Goal: Task Accomplishment & Management: Use online tool/utility

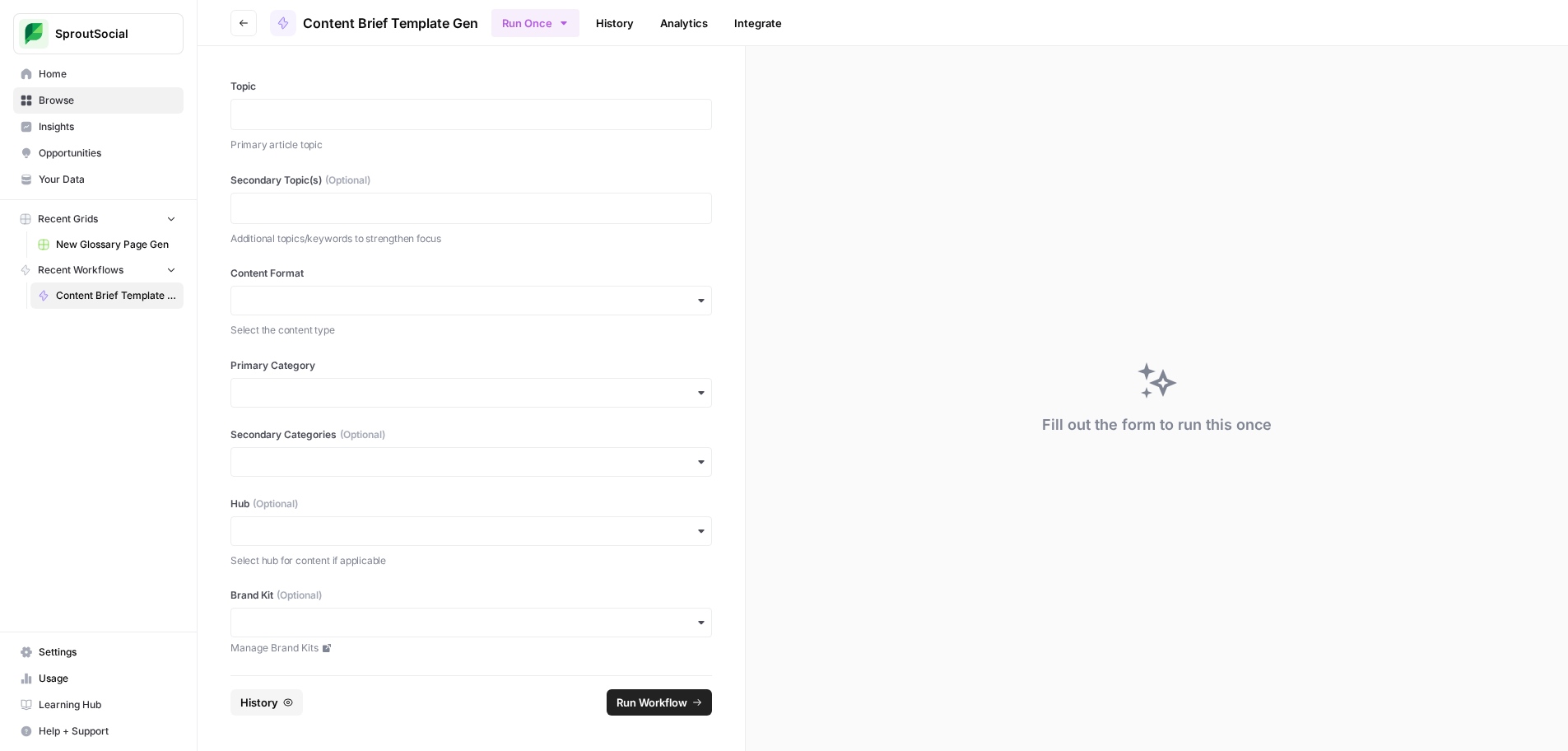
click at [619, 25] on link "History" at bounding box center [615, 23] width 58 height 26
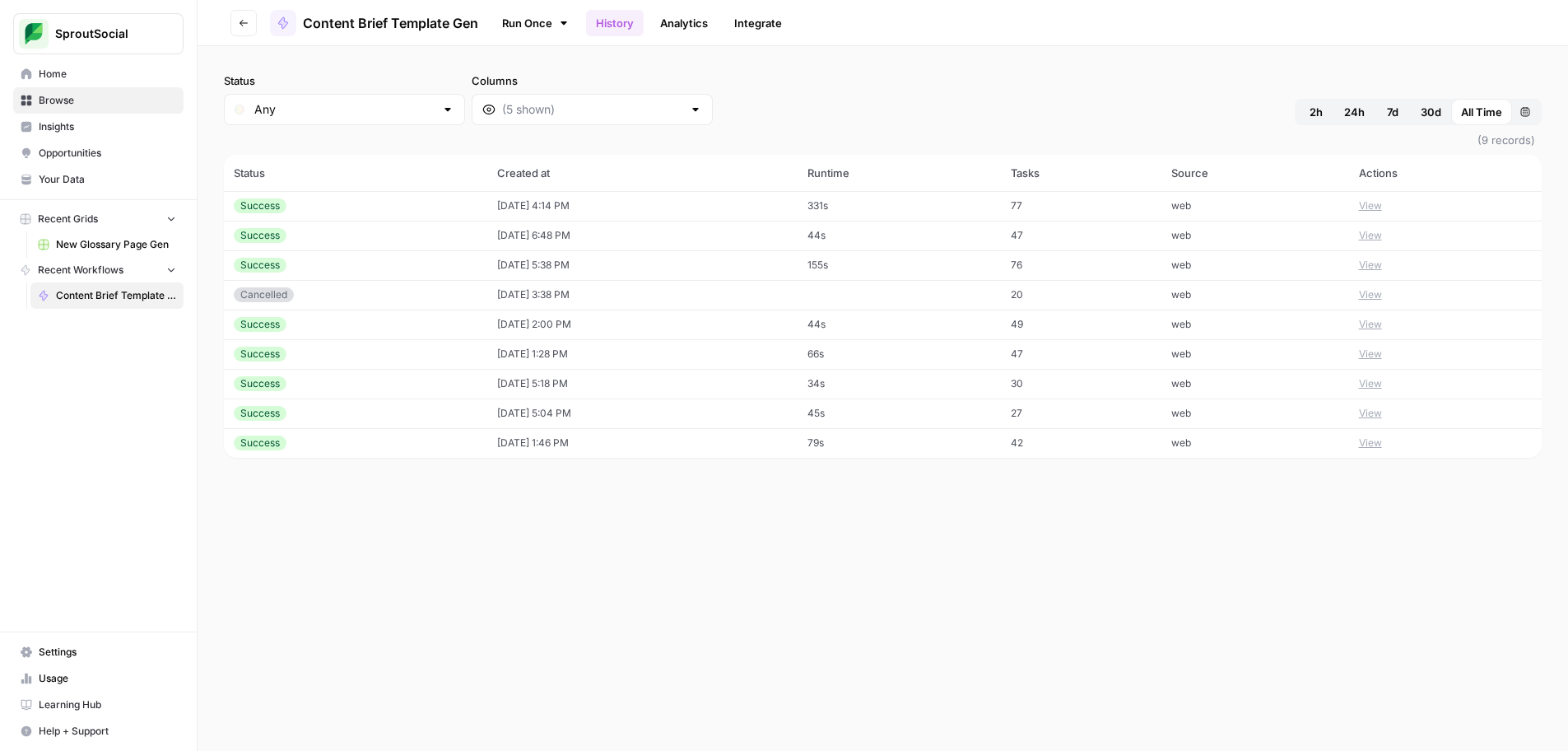
click at [1376, 206] on button "View" at bounding box center [1370, 206] width 23 height 15
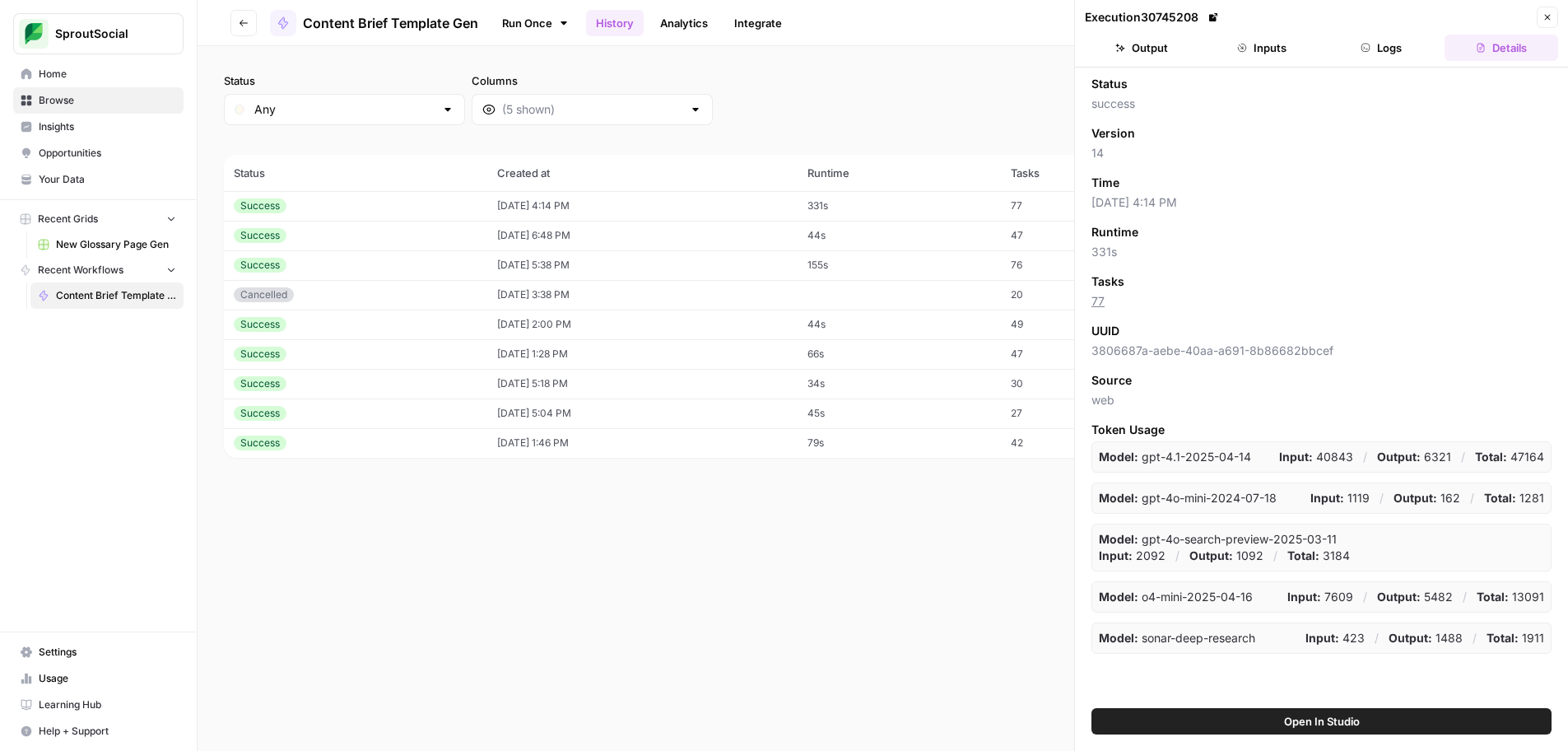
click at [1154, 48] on button "Output" at bounding box center [1141, 48] width 113 height 26
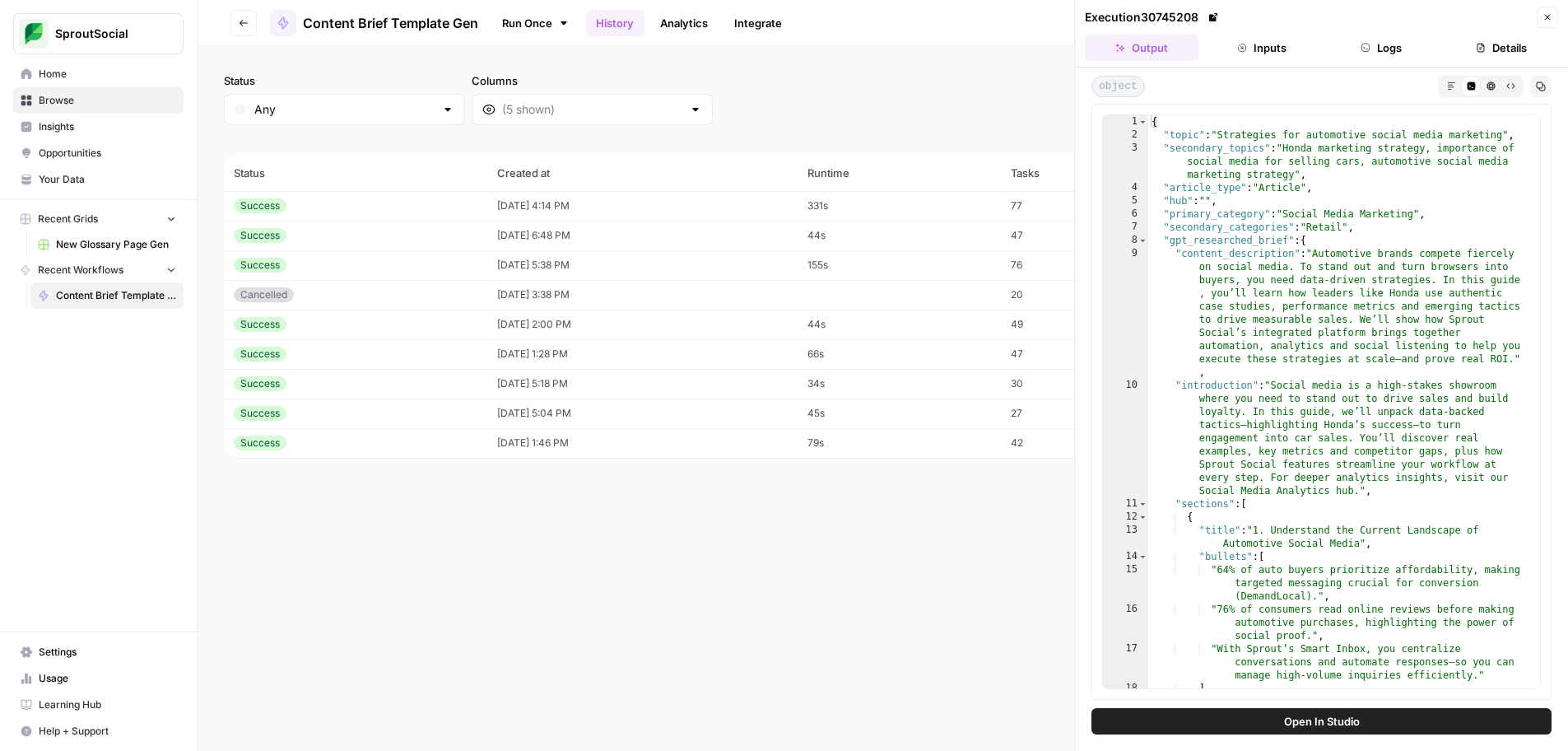
click at [1551, 16] on icon "button" at bounding box center [1547, 17] width 10 height 10
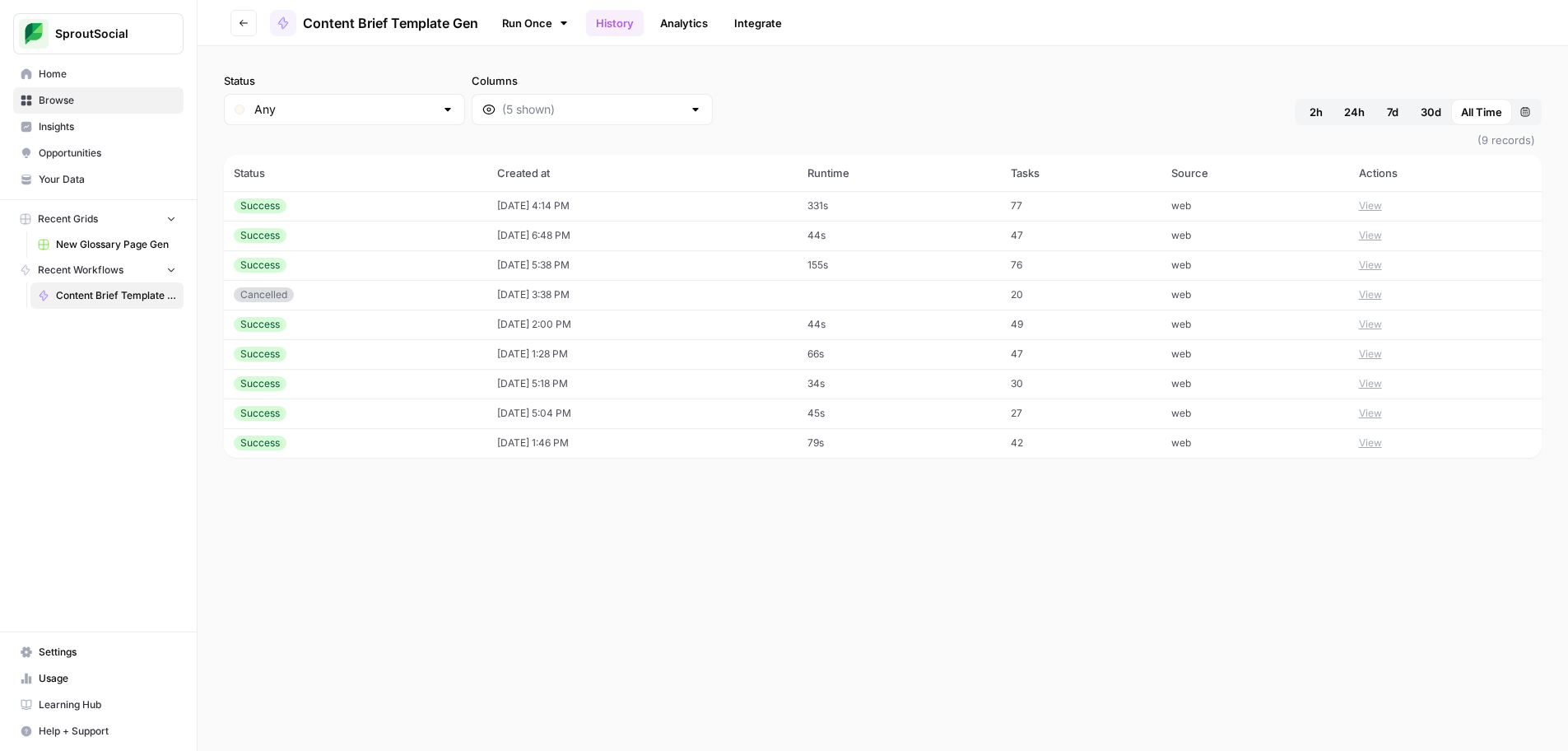
click at [394, 20] on span "Content Brief Template Gen" at bounding box center [390, 23] width 175 height 20
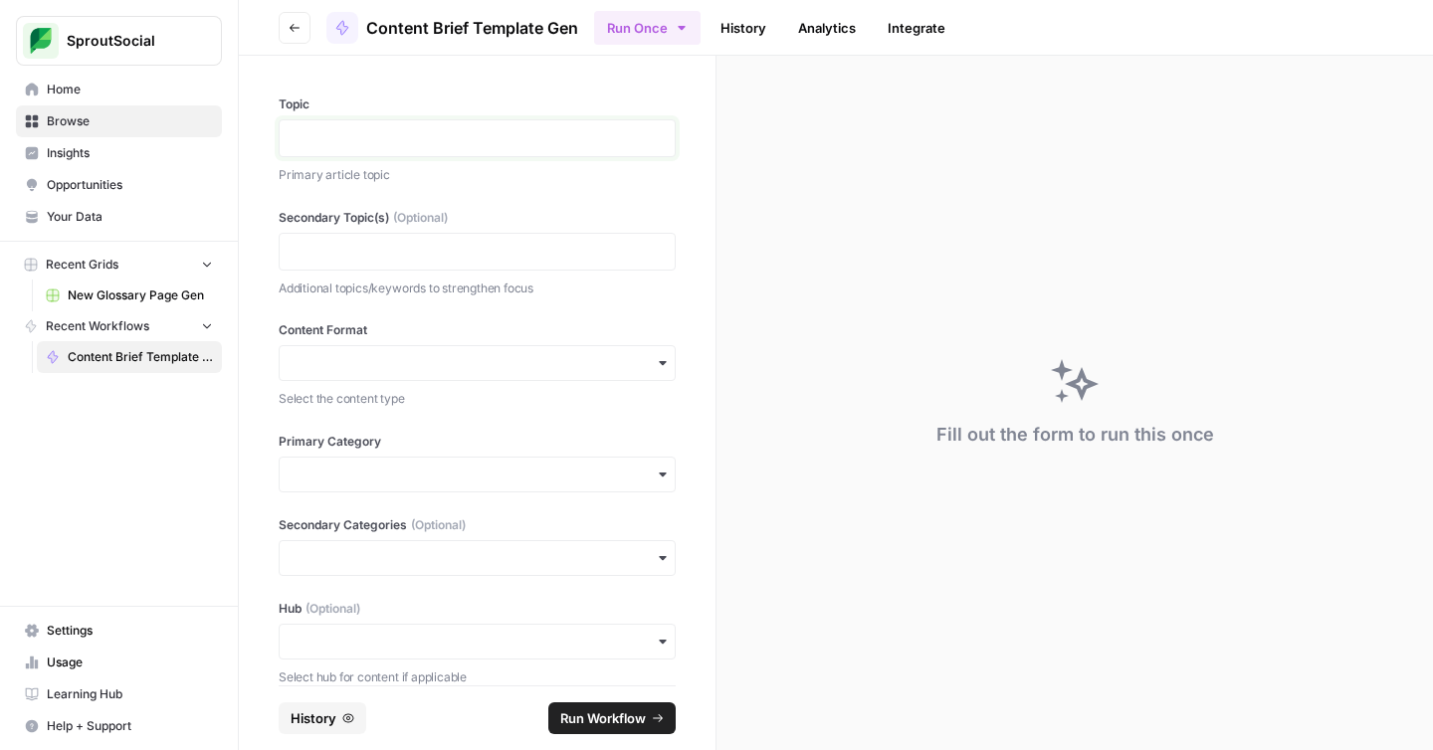
click at [351, 130] on p at bounding box center [477, 138] width 371 height 20
click at [384, 262] on p at bounding box center [477, 252] width 371 height 20
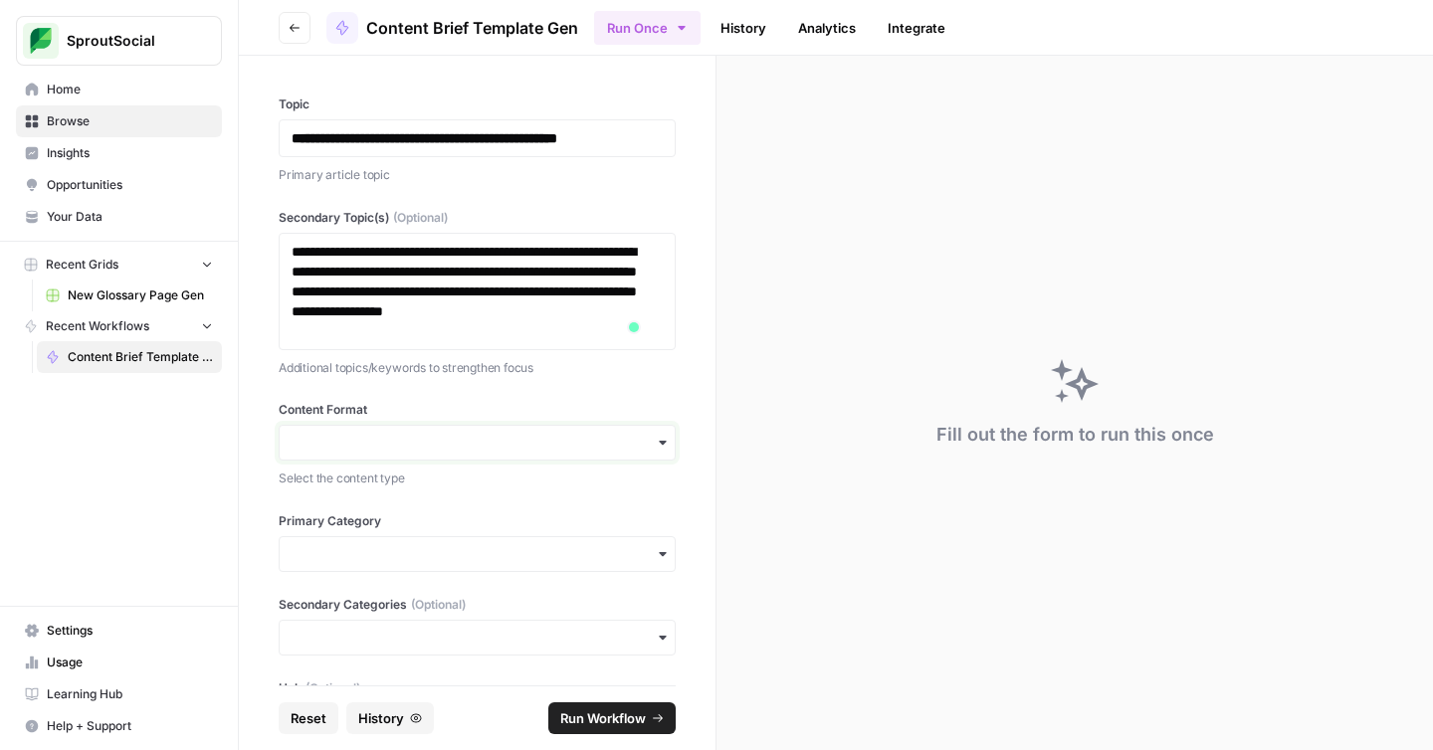
click at [463, 453] on input "Content Format" at bounding box center [477, 443] width 371 height 20
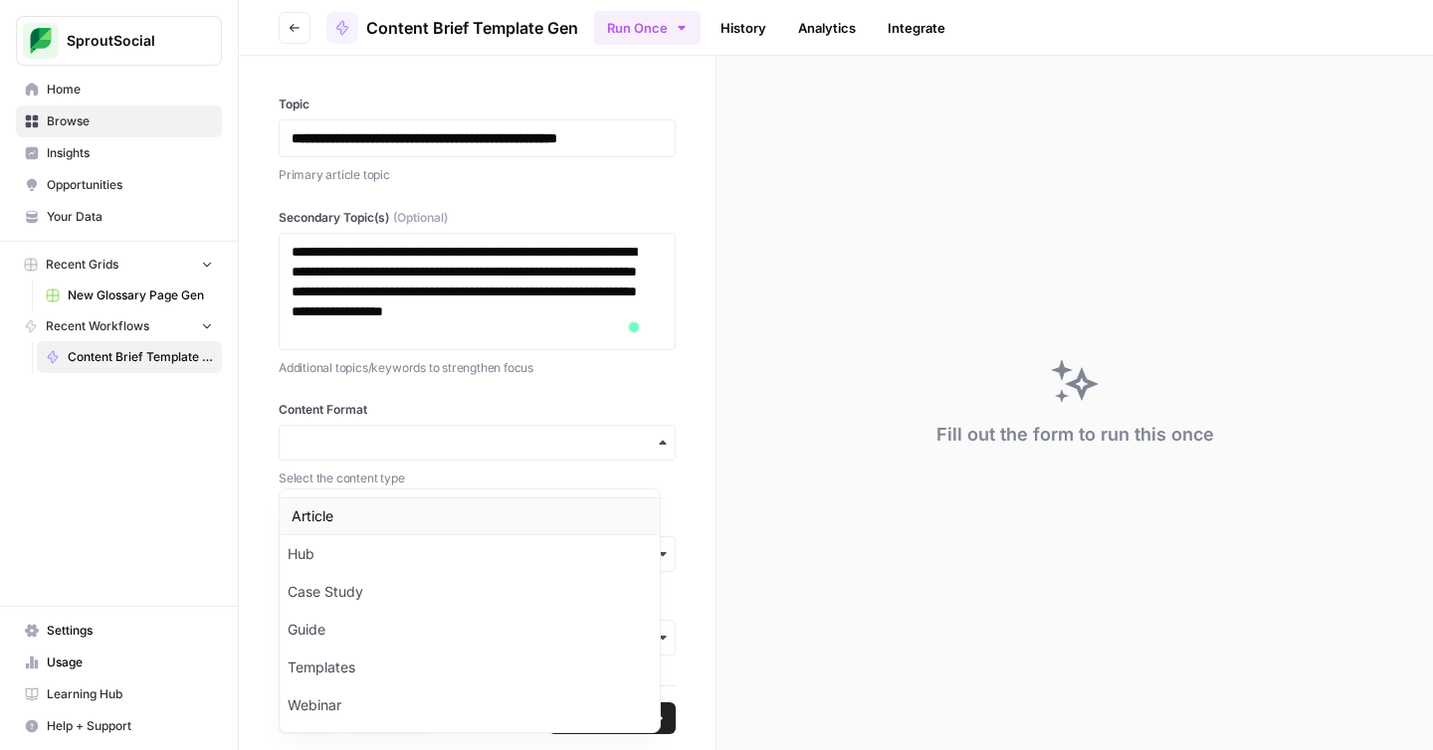
click at [401, 518] on div "Article" at bounding box center [470, 517] width 380 height 38
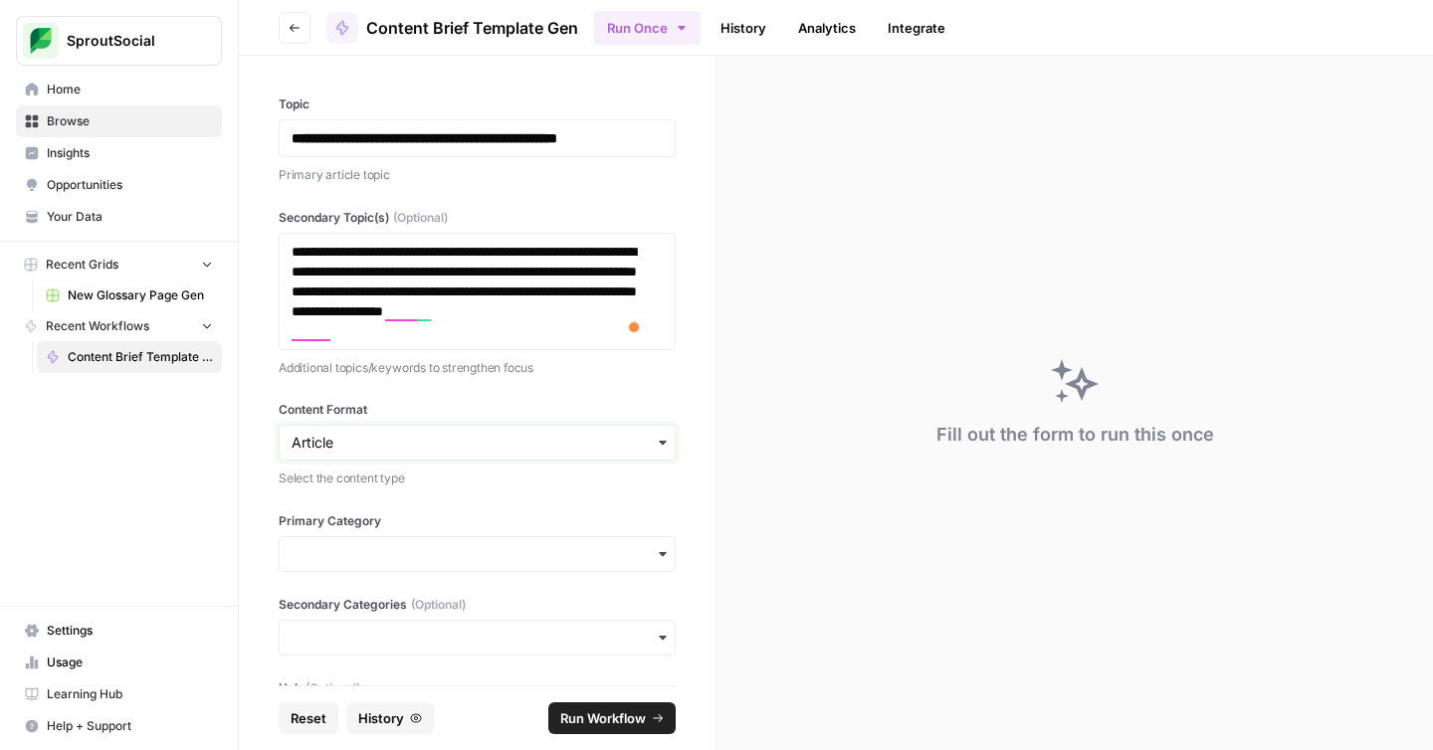
click at [434, 453] on input "Content Format" at bounding box center [477, 443] width 371 height 20
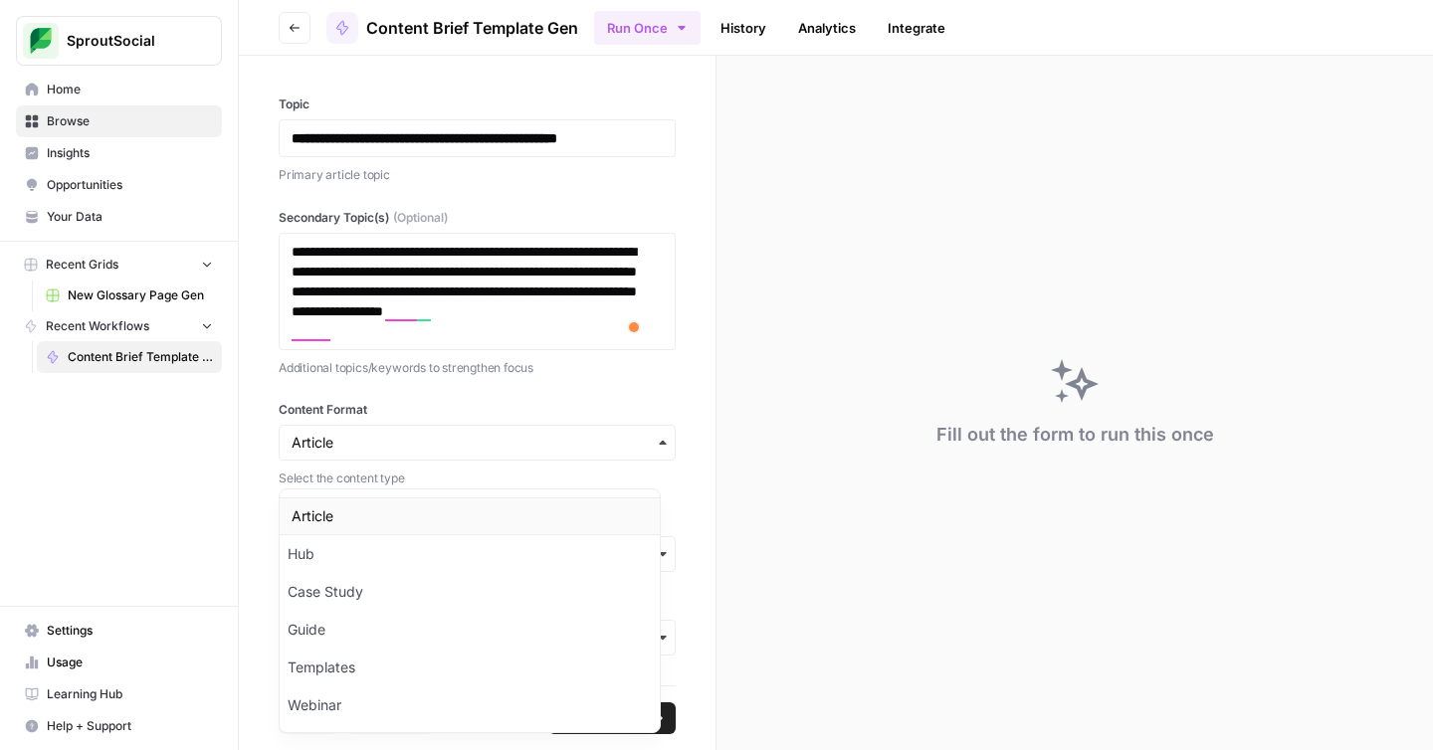
click at [399, 510] on div "Article" at bounding box center [470, 517] width 380 height 38
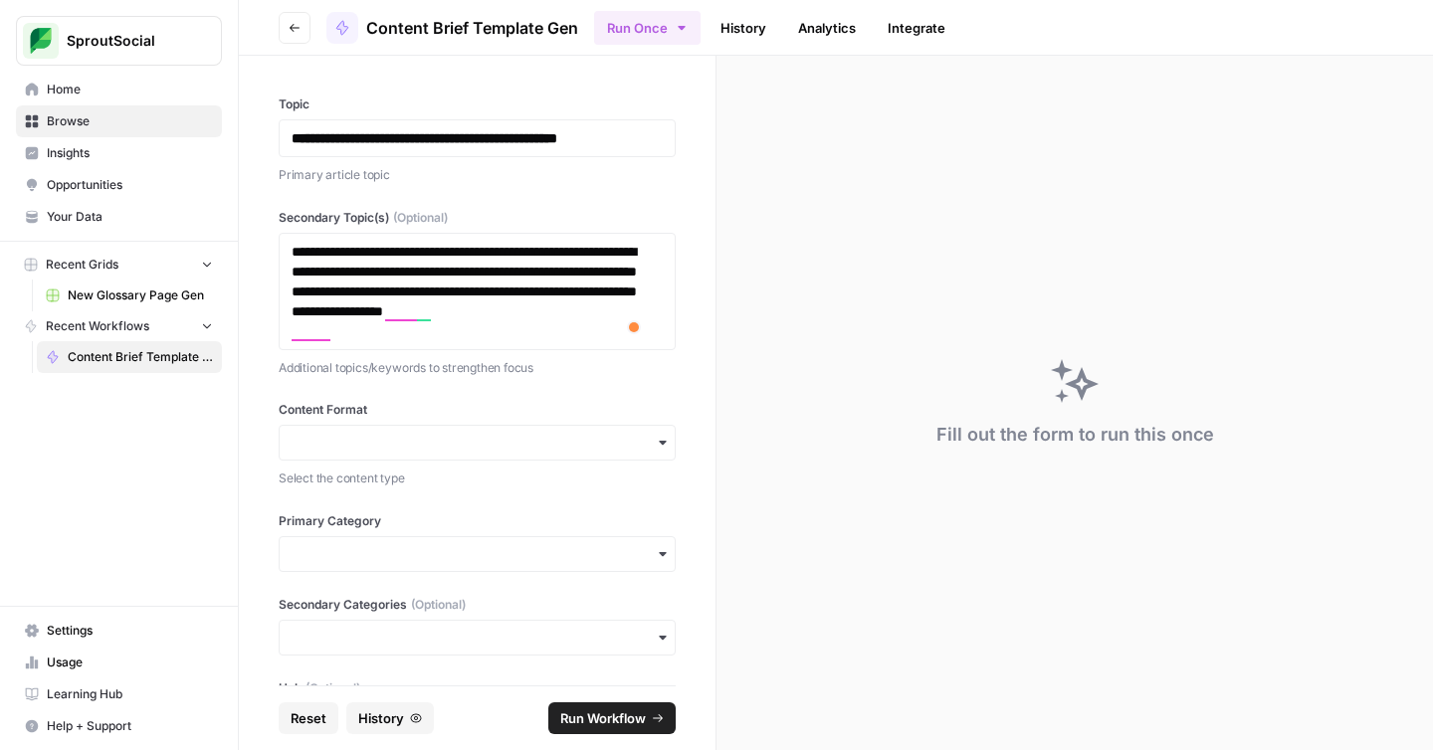
click at [335, 445] on div "button" at bounding box center [477, 443] width 397 height 36
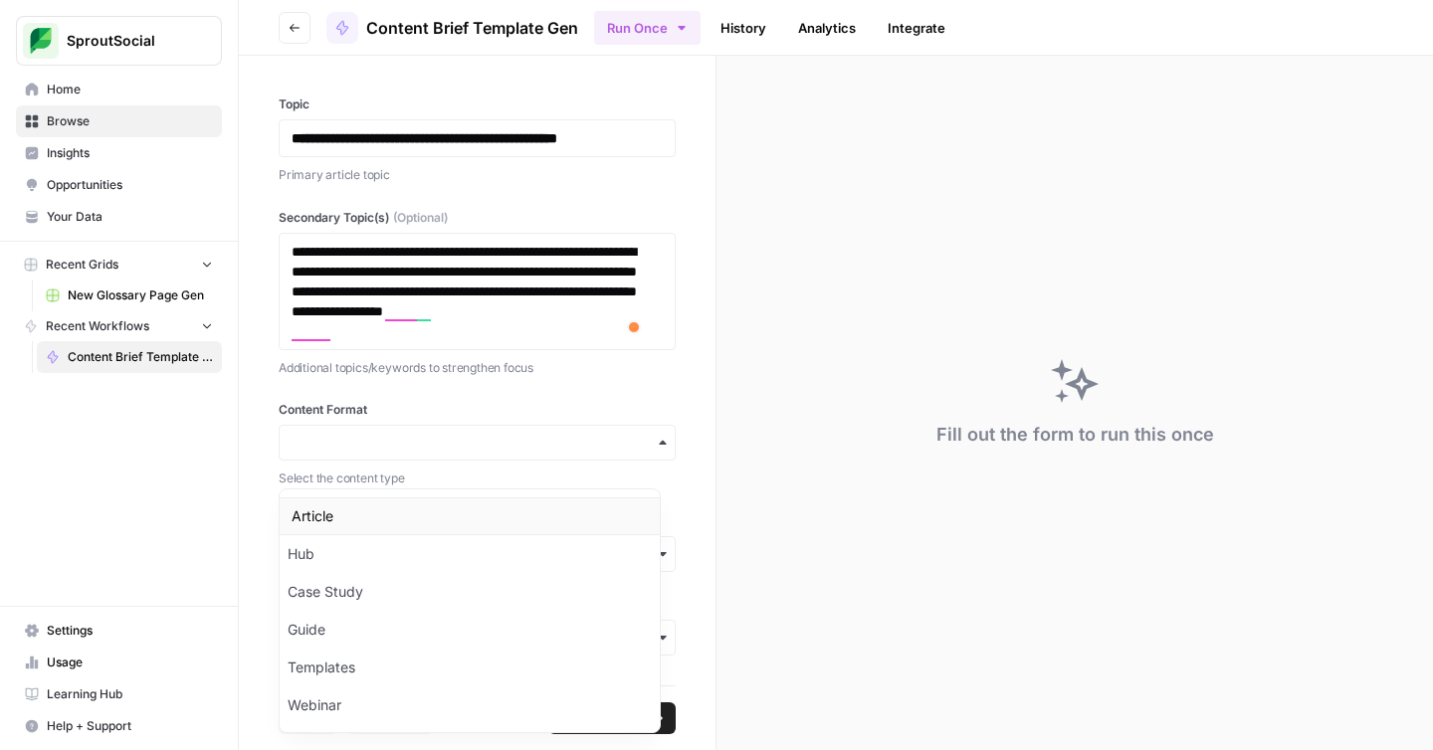
click at [334, 512] on div "Article" at bounding box center [470, 517] width 380 height 38
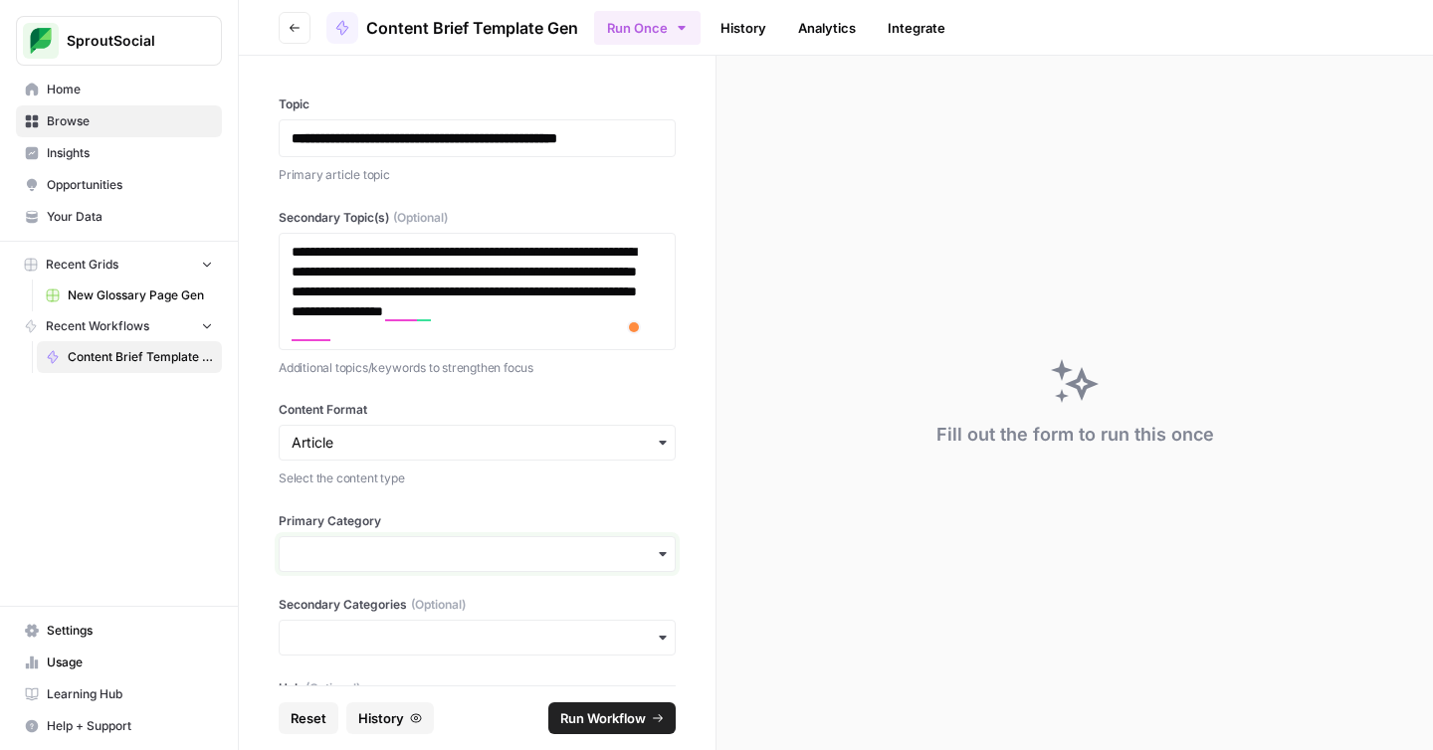
click at [417, 564] on input "Primary Category" at bounding box center [477, 554] width 371 height 20
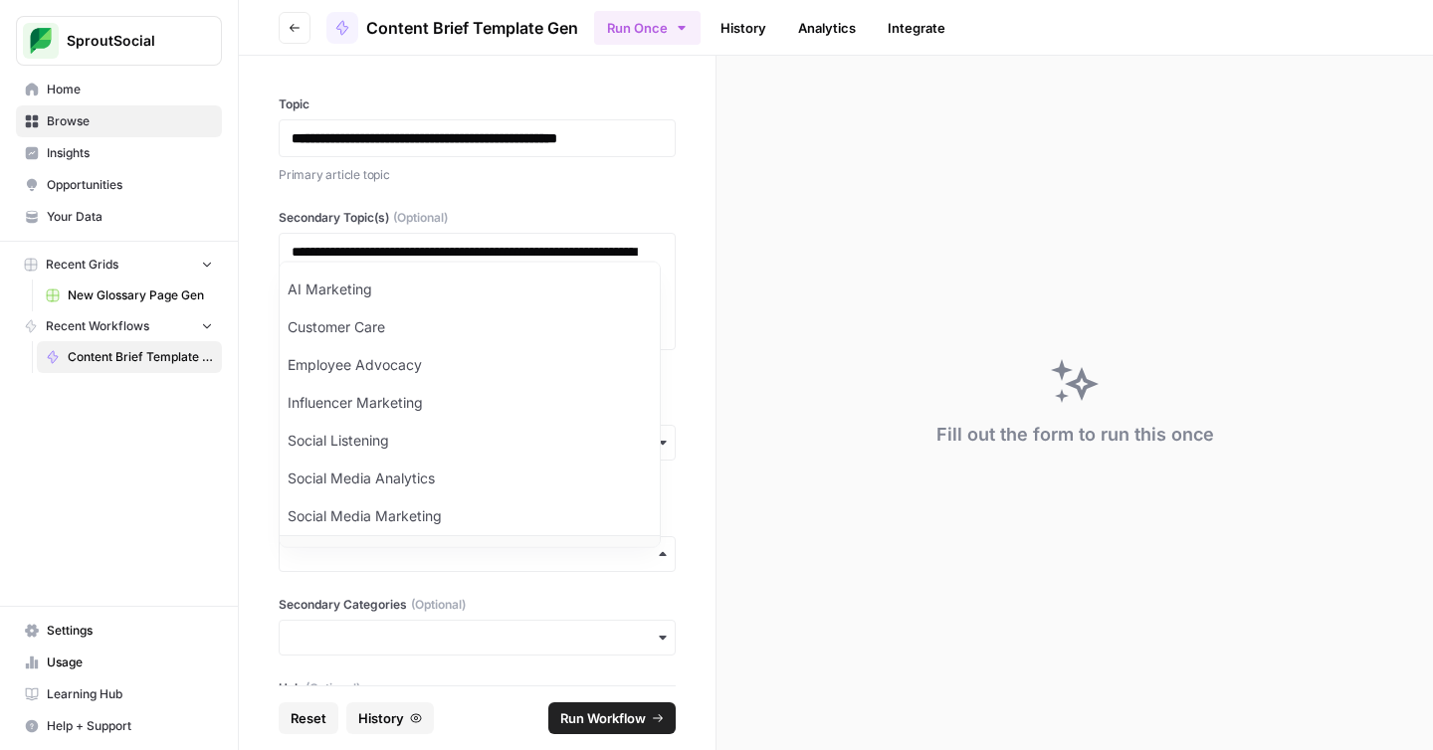
scroll to position [26, 0]
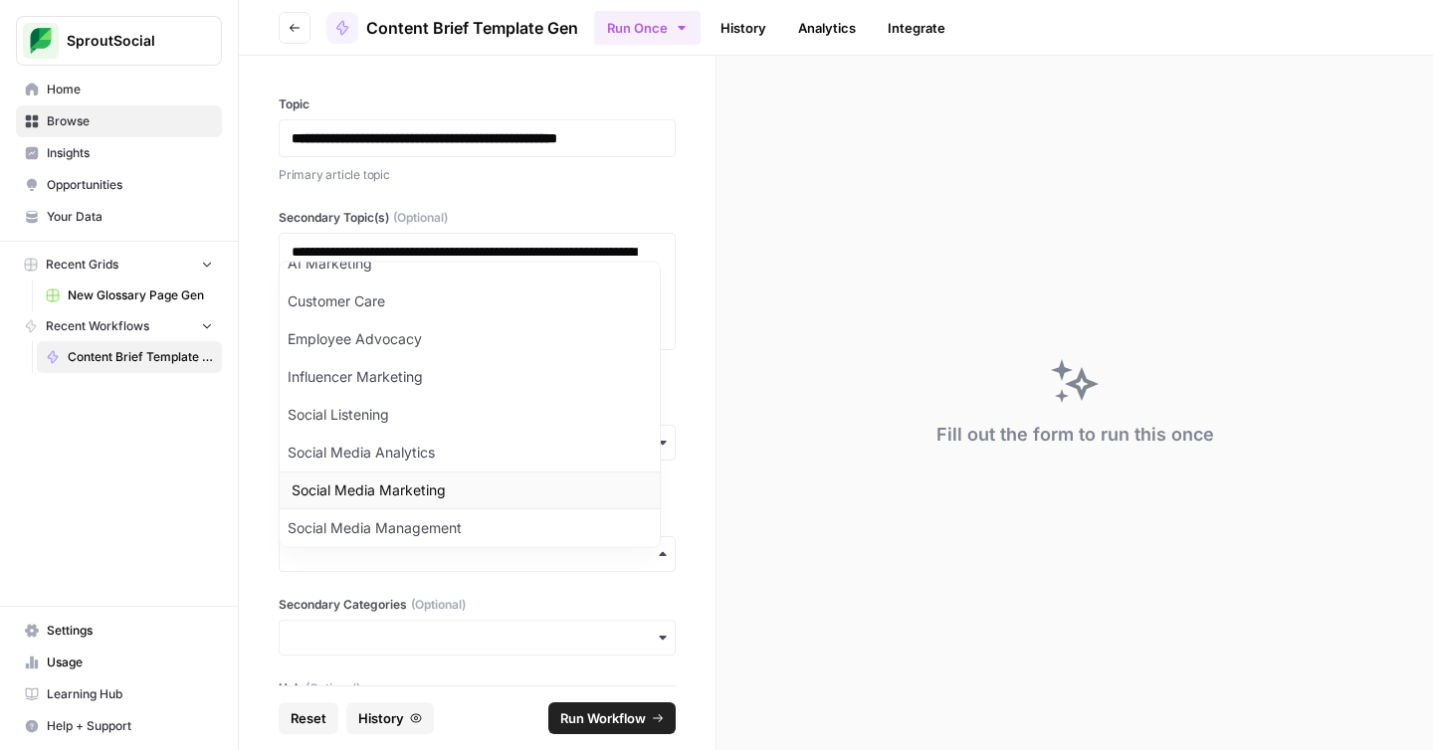
click at [441, 492] on div "Social Media Marketing" at bounding box center [470, 491] width 380 height 38
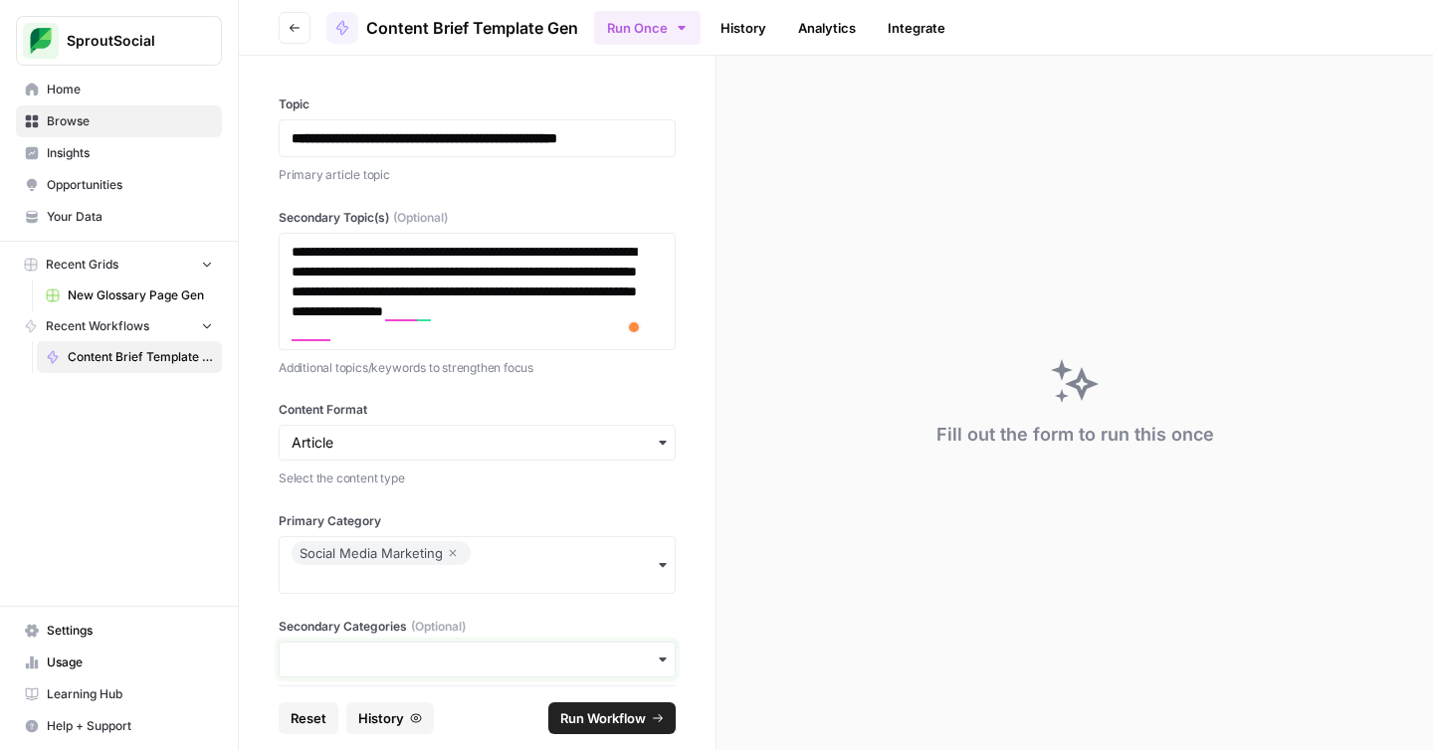
click at [447, 670] on input "Secondary Categories (Optional)" at bounding box center [477, 660] width 371 height 20
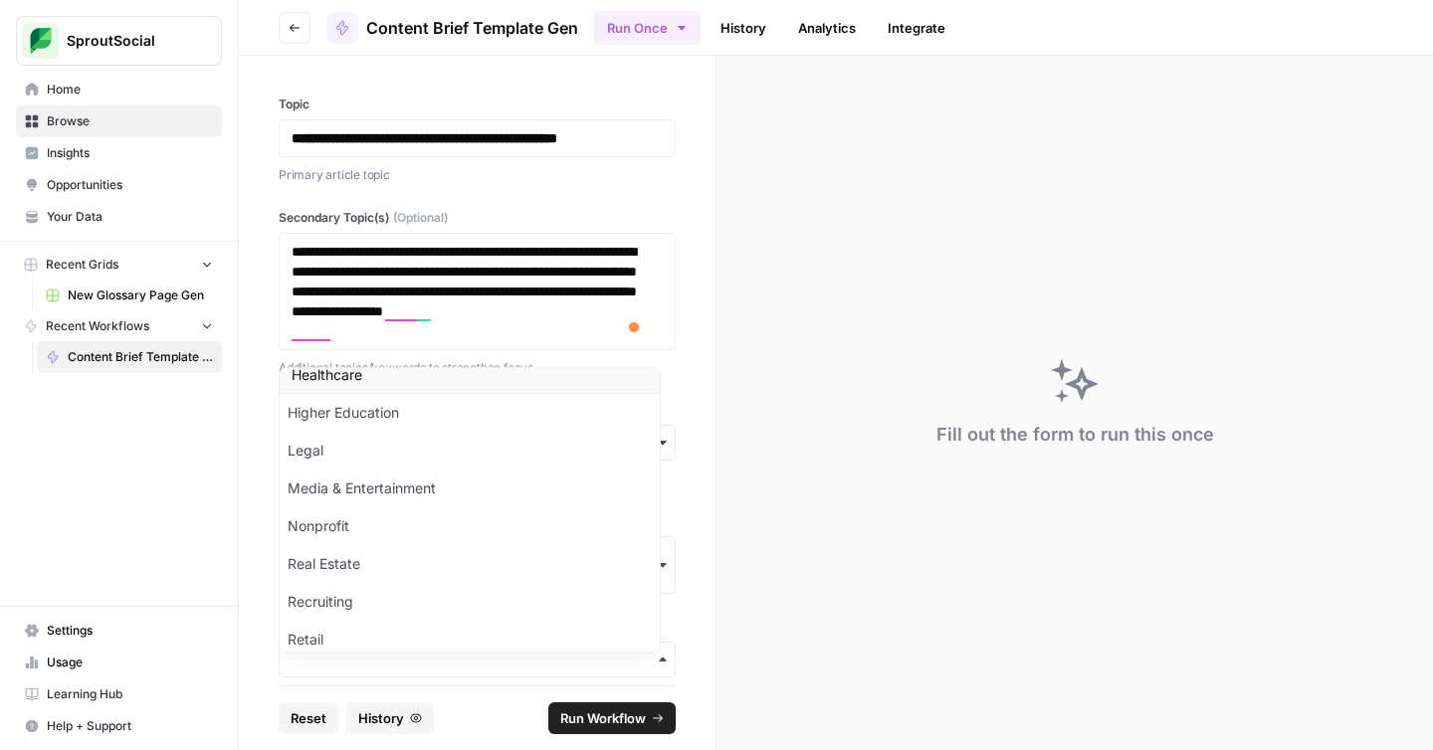
scroll to position [417, 0]
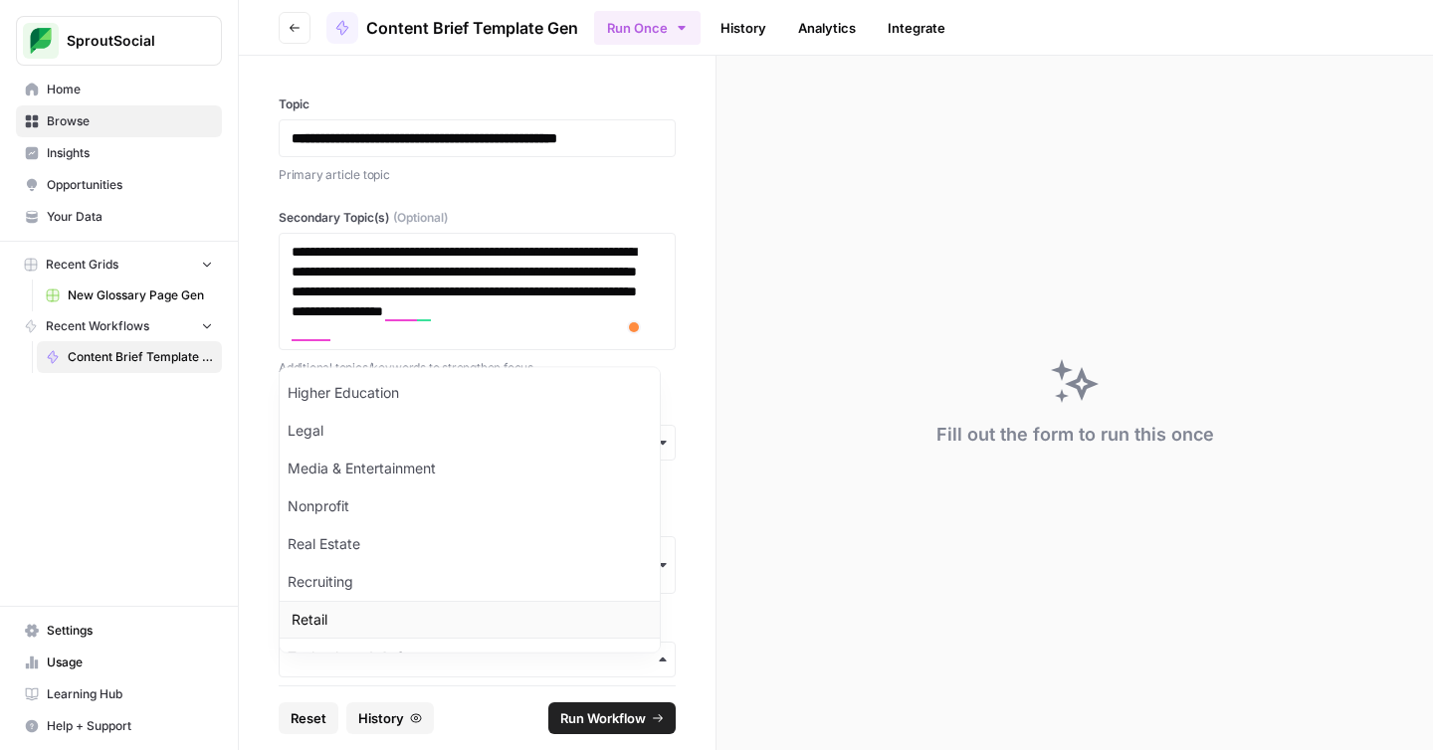
click at [375, 619] on div "Retail" at bounding box center [470, 621] width 380 height 38
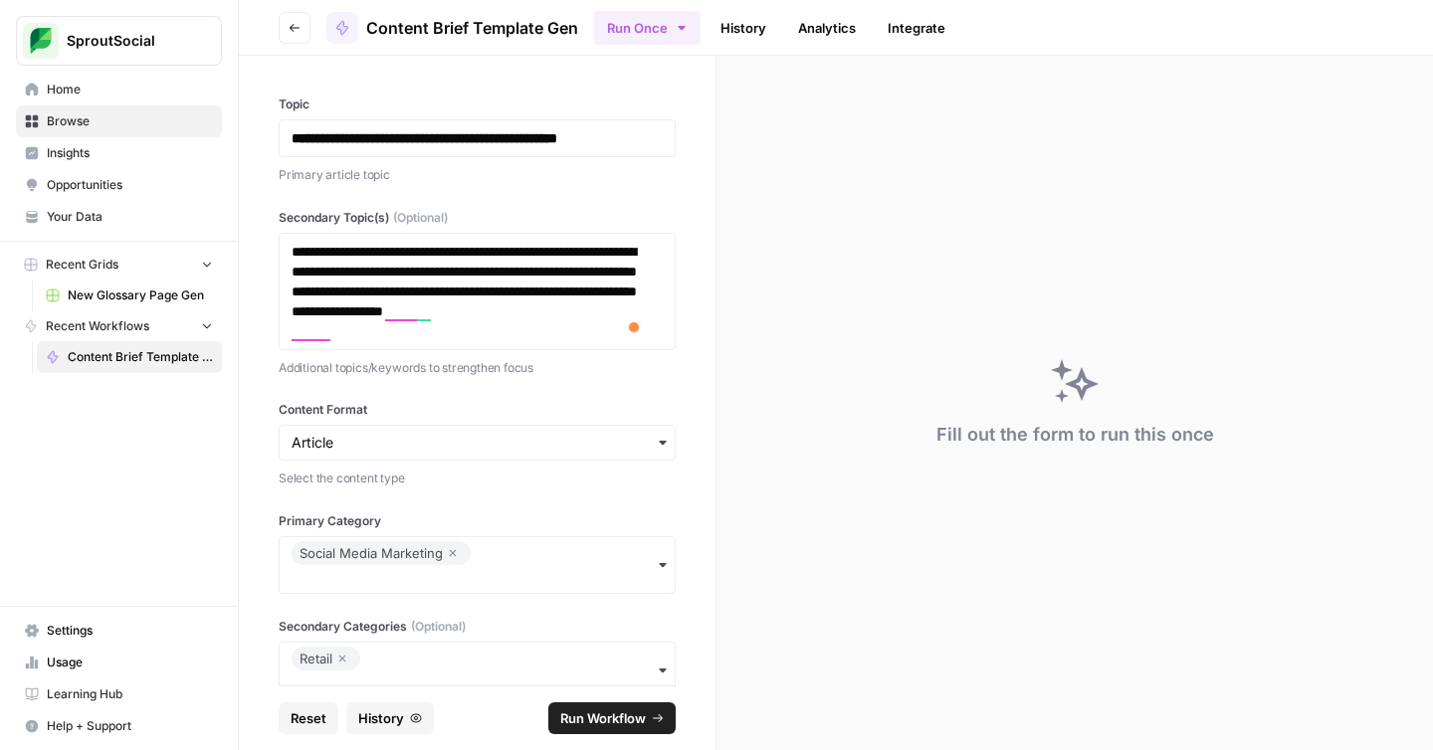
scroll to position [274, 0]
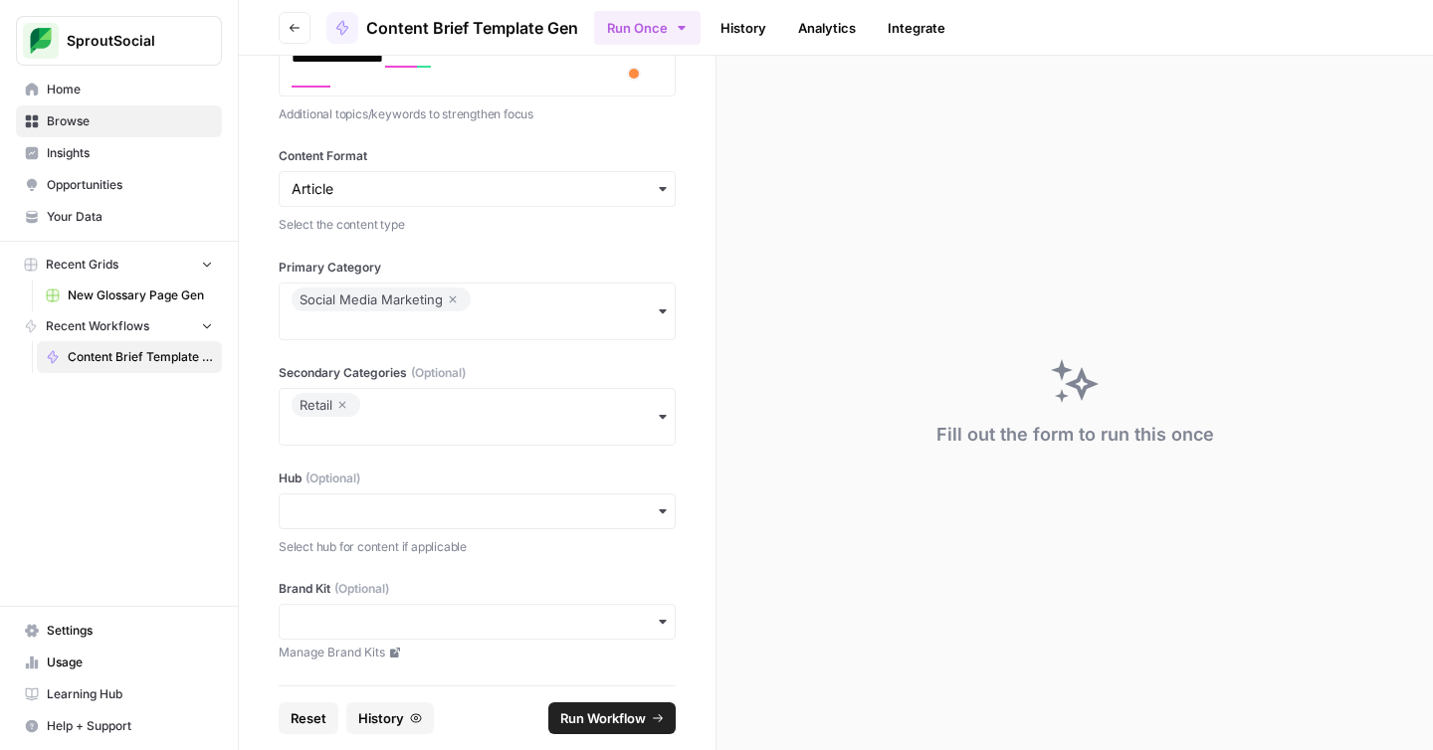
click at [655, 512] on icon "button" at bounding box center [663, 512] width 16 height 16
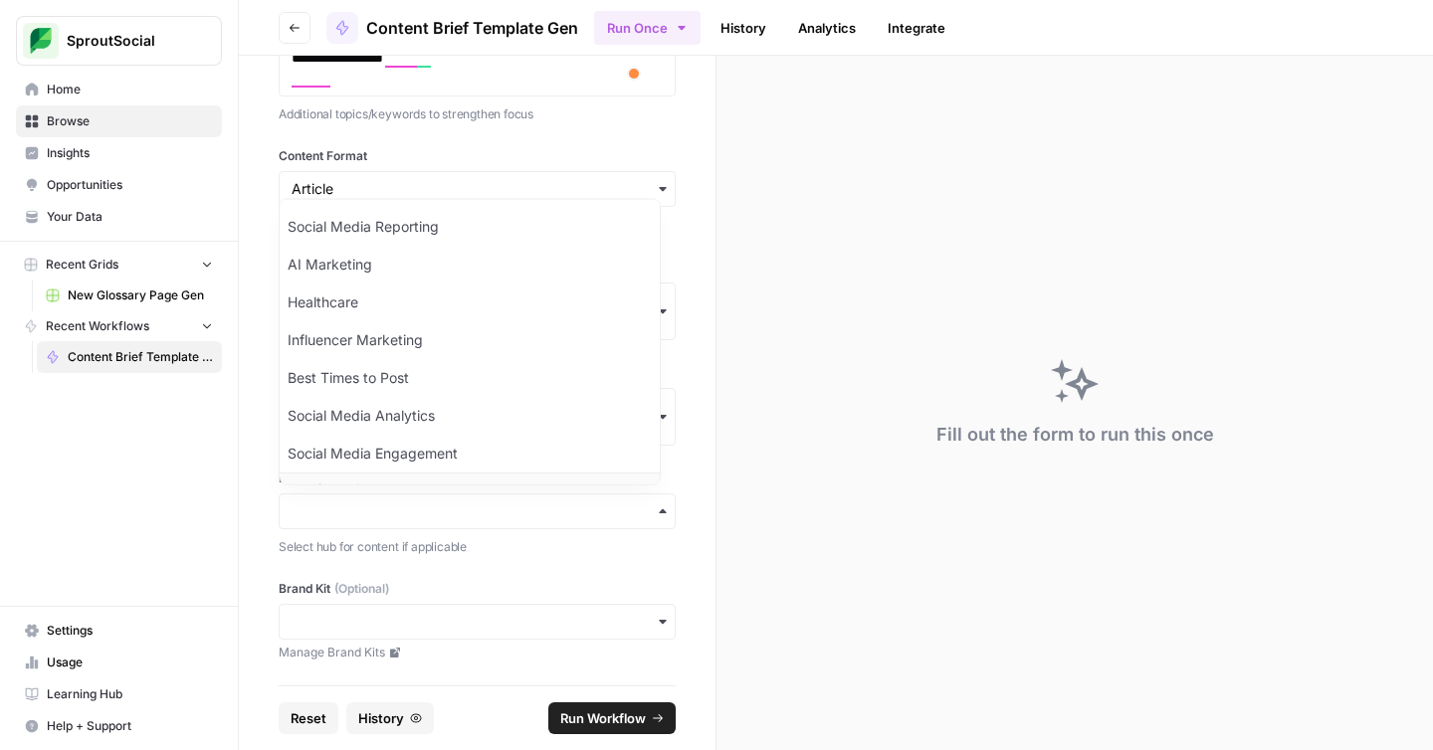
scroll to position [26, 0]
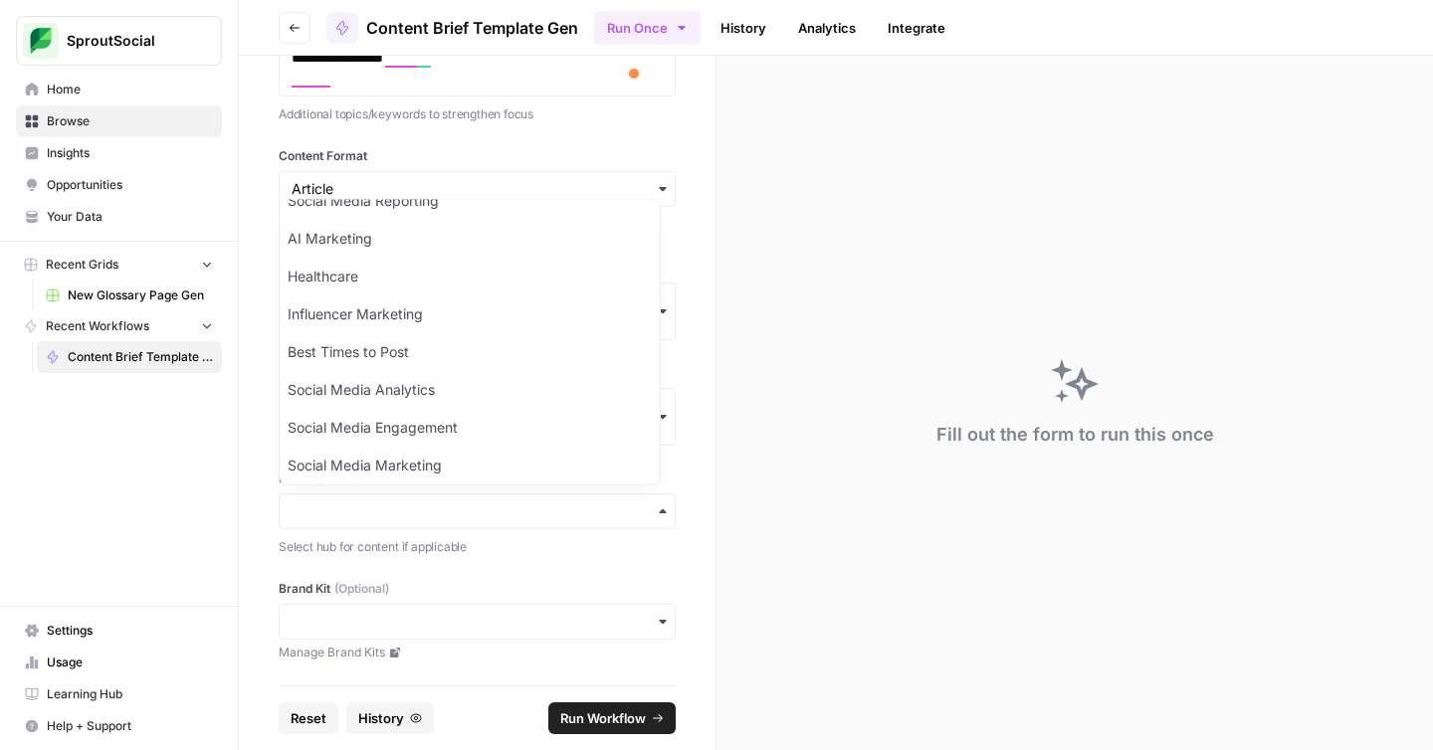
click at [257, 547] on div "**********" at bounding box center [477, 371] width 477 height 630
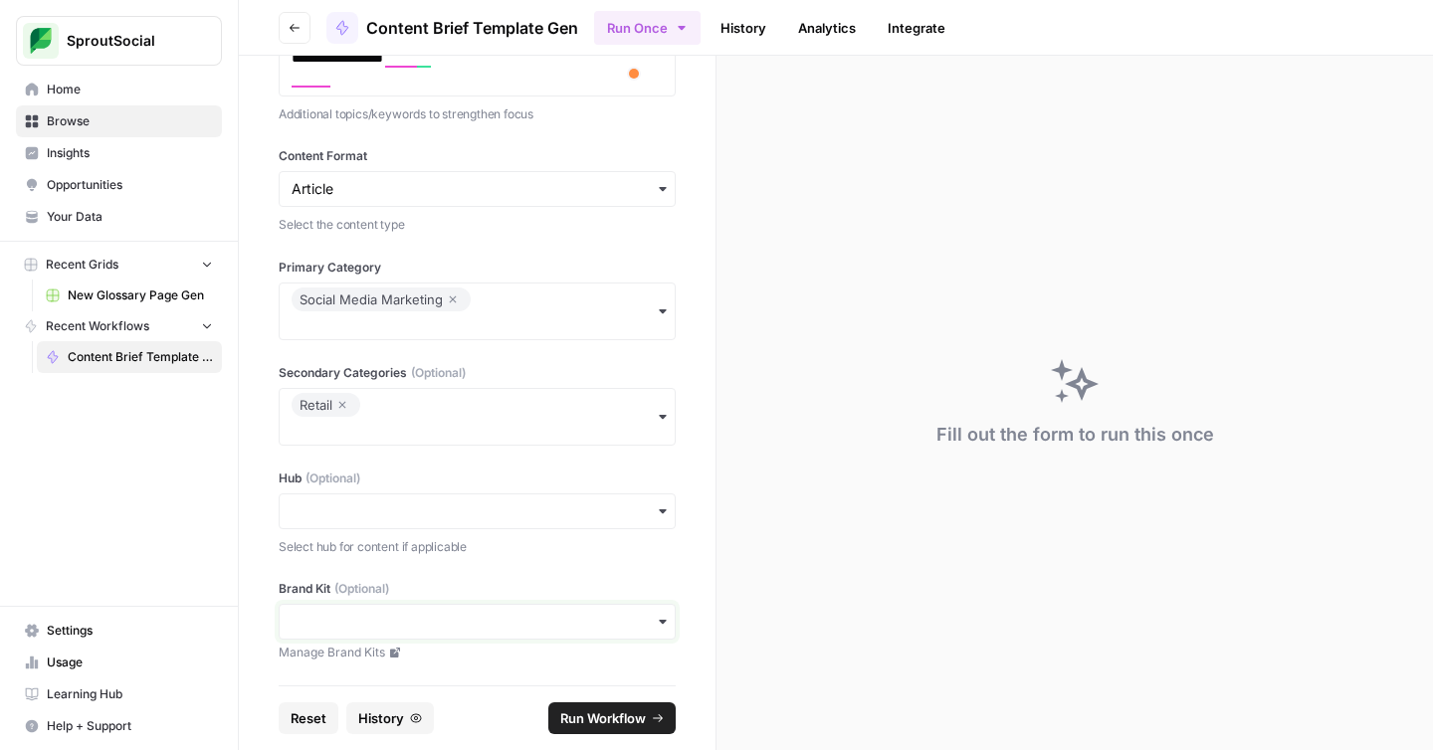
click at [461, 620] on input "Brand Kit (Optional)" at bounding box center [477, 622] width 371 height 20
click at [392, 677] on div "Sprout Social" at bounding box center [470, 676] width 380 height 38
click at [594, 725] on span "Run Workflow" at bounding box center [603, 719] width 86 height 20
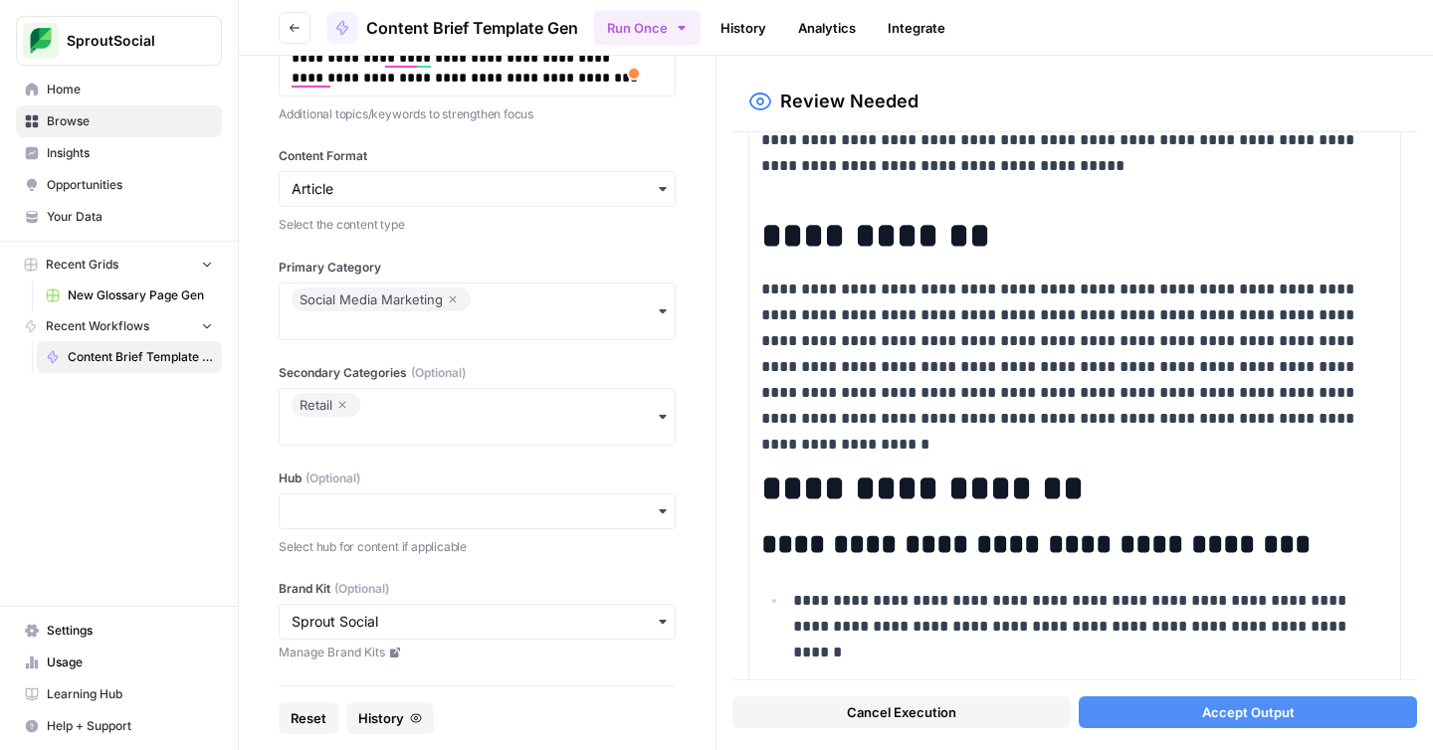
scroll to position [0, 0]
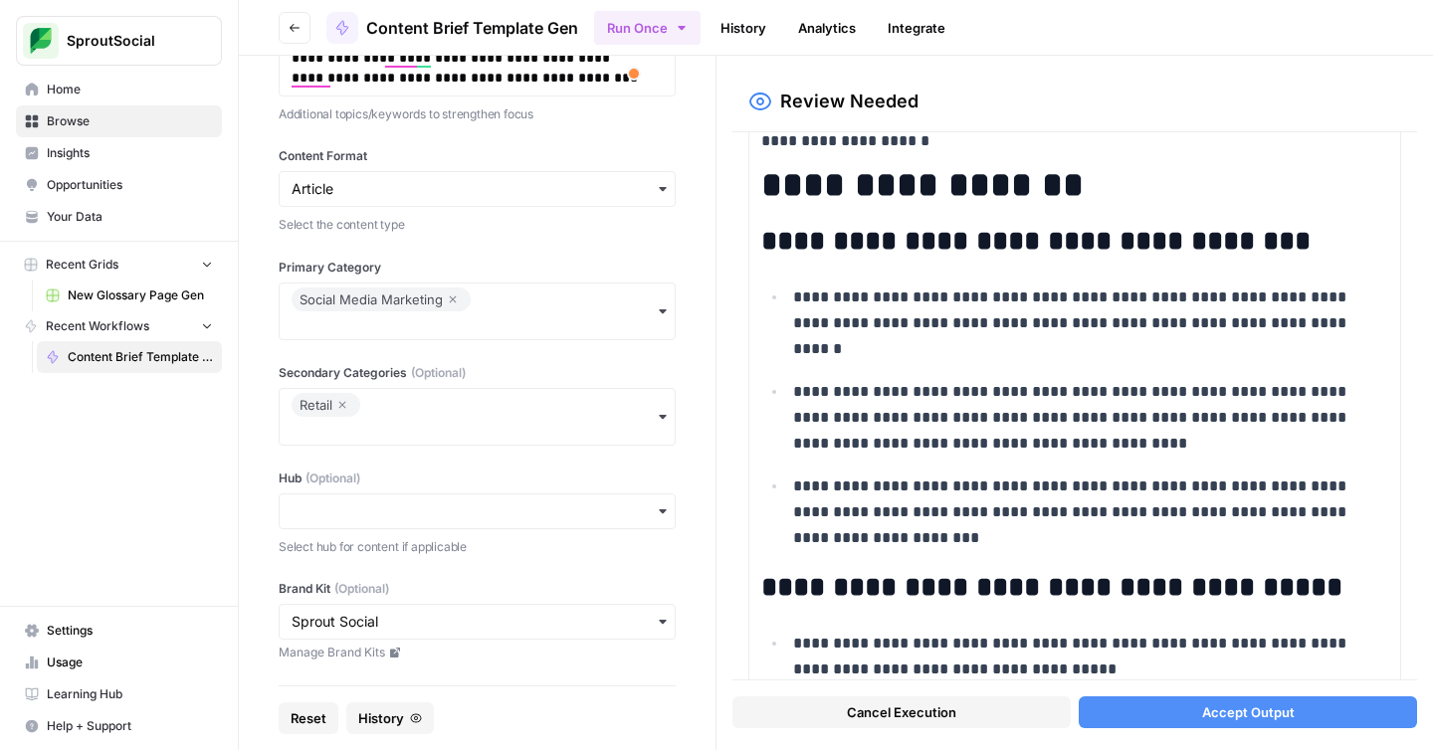
scroll to position [575, 0]
